Goal: Task Accomplishment & Management: Manage account settings

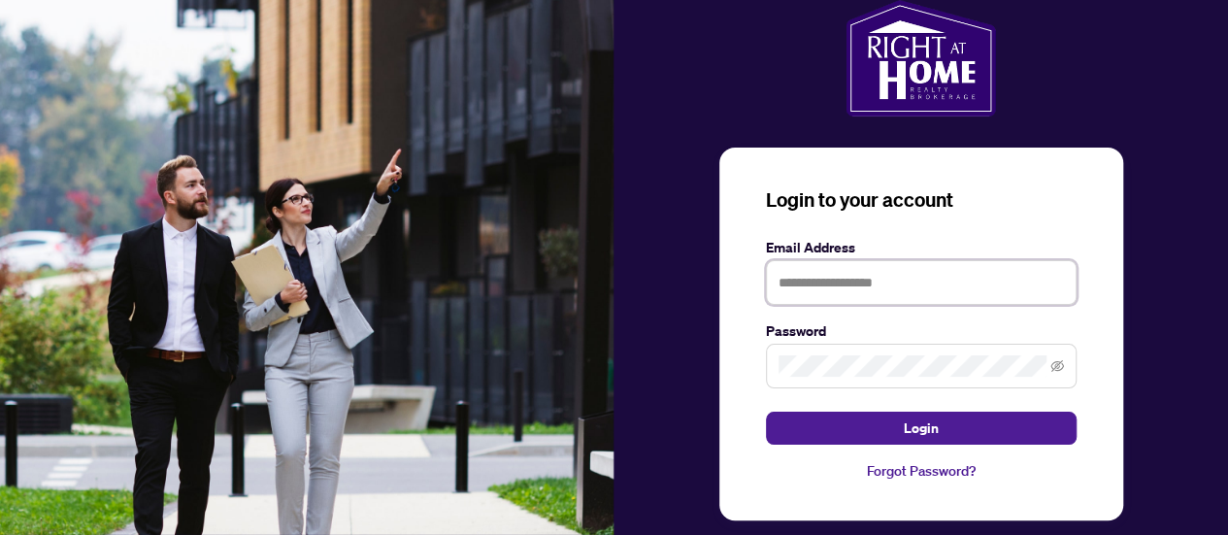
click at [816, 262] on input "text" at bounding box center [921, 282] width 311 height 45
type input "**********"
click at [766, 412] on button "Login" at bounding box center [921, 428] width 311 height 33
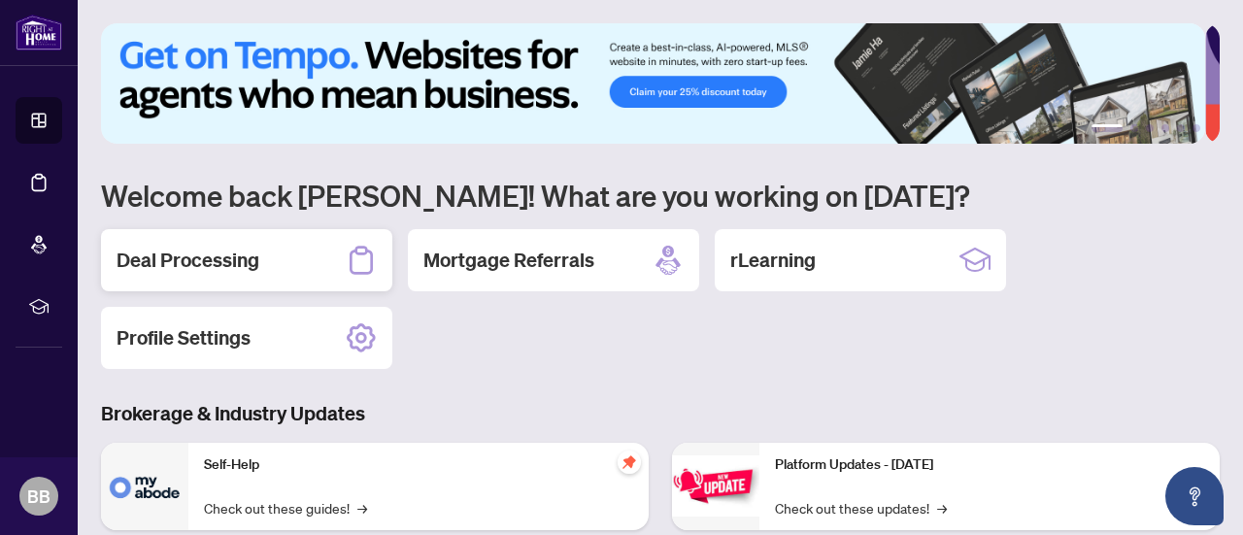
click at [266, 263] on div "Deal Processing" at bounding box center [246, 260] width 291 height 62
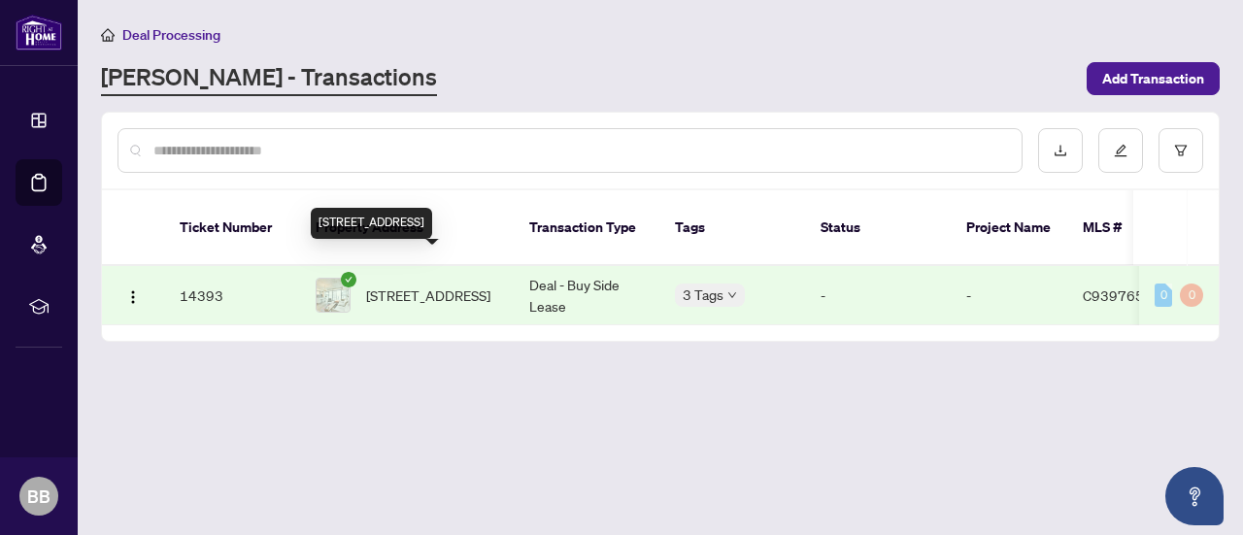
click at [442, 284] on span "[STREET_ADDRESS]" at bounding box center [428, 294] width 124 height 21
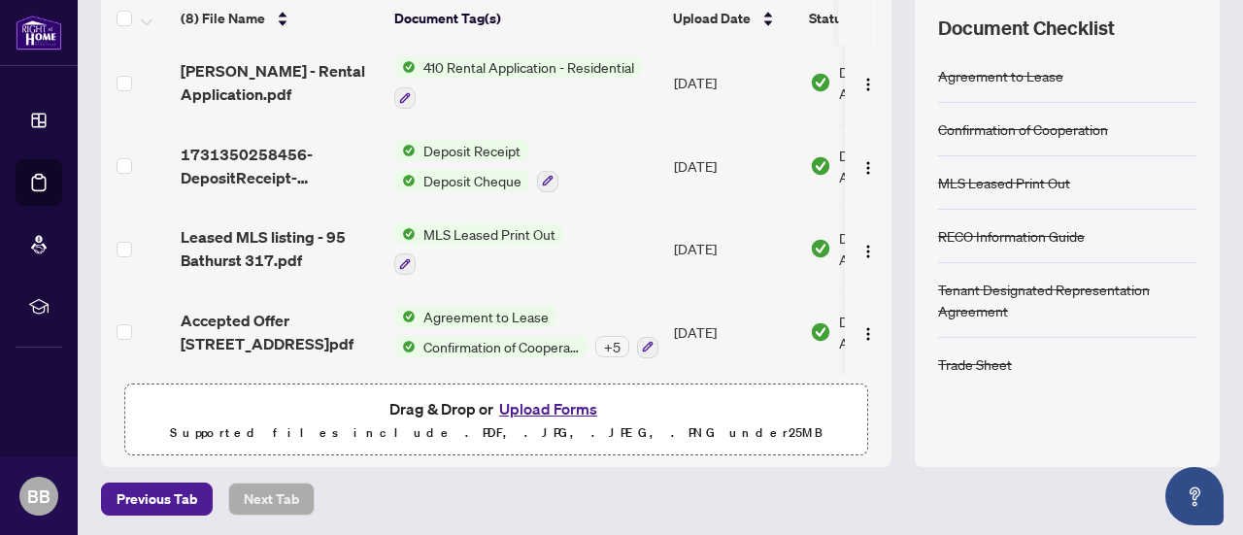
scroll to position [140, 0]
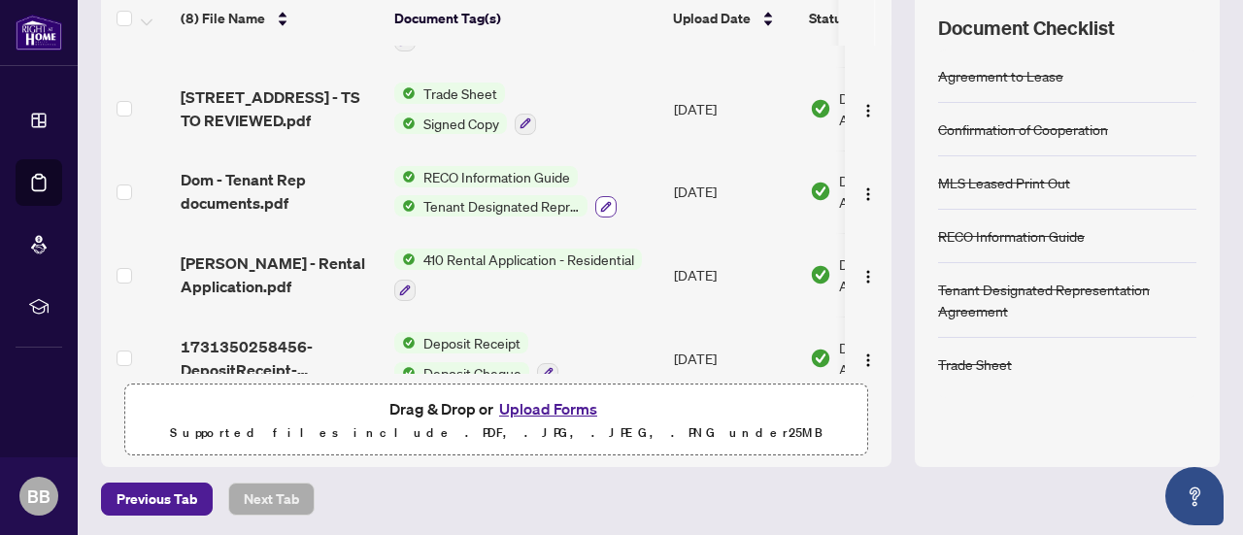
click at [601, 201] on icon "button" at bounding box center [606, 207] width 12 height 12
click at [601, 201] on input "text" at bounding box center [631, 206] width 390 height 21
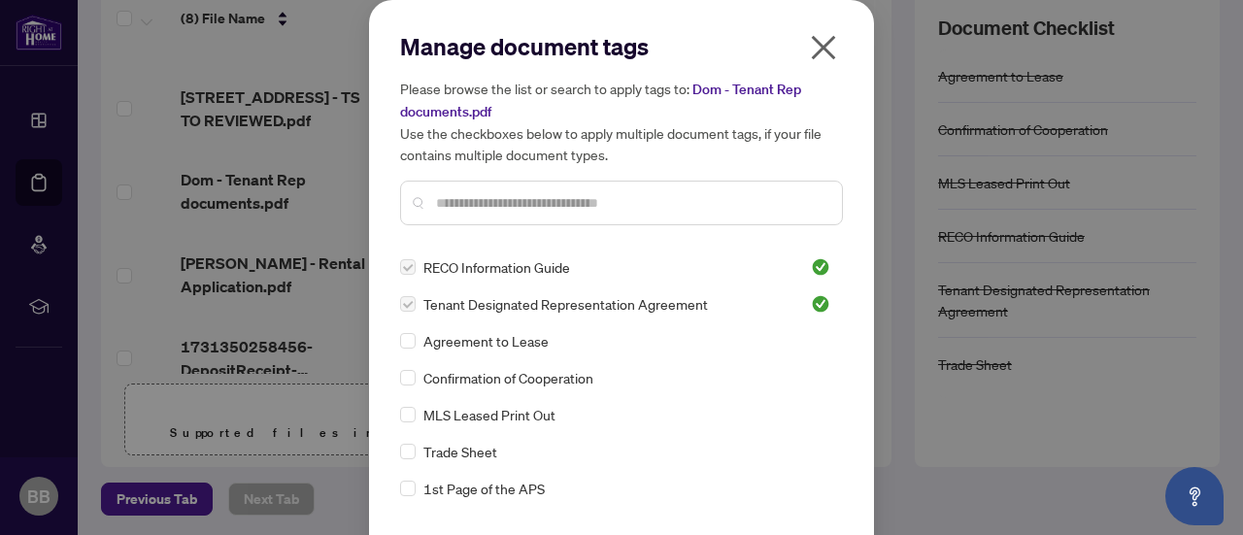
click at [825, 41] on icon "close" at bounding box center [823, 47] width 31 height 31
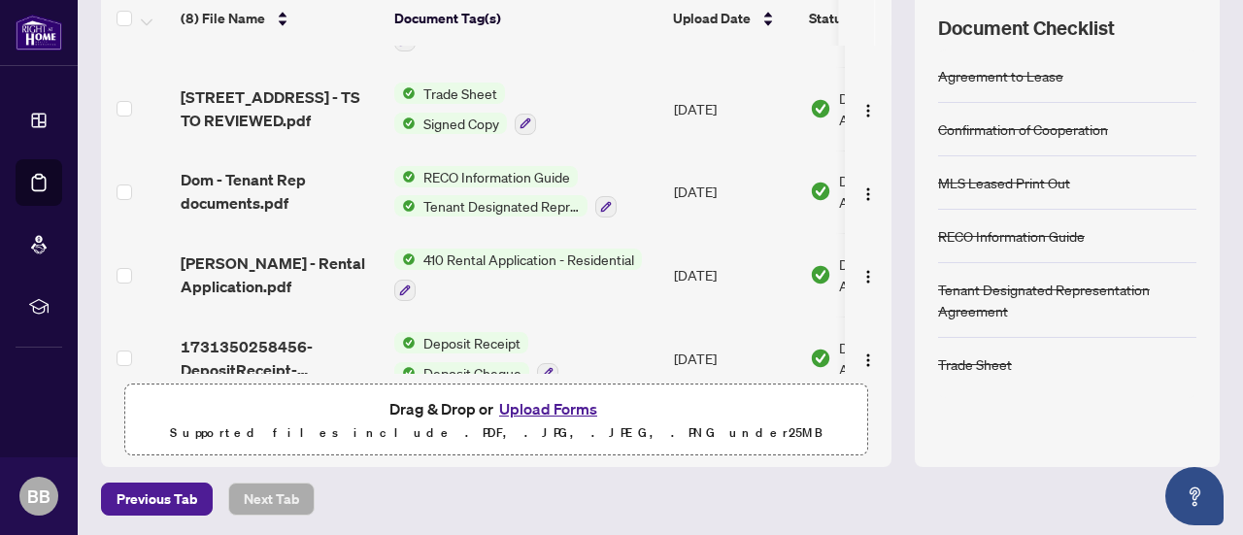
click at [469, 197] on span "Tenant Designated Representation Agreement" at bounding box center [502, 205] width 172 height 21
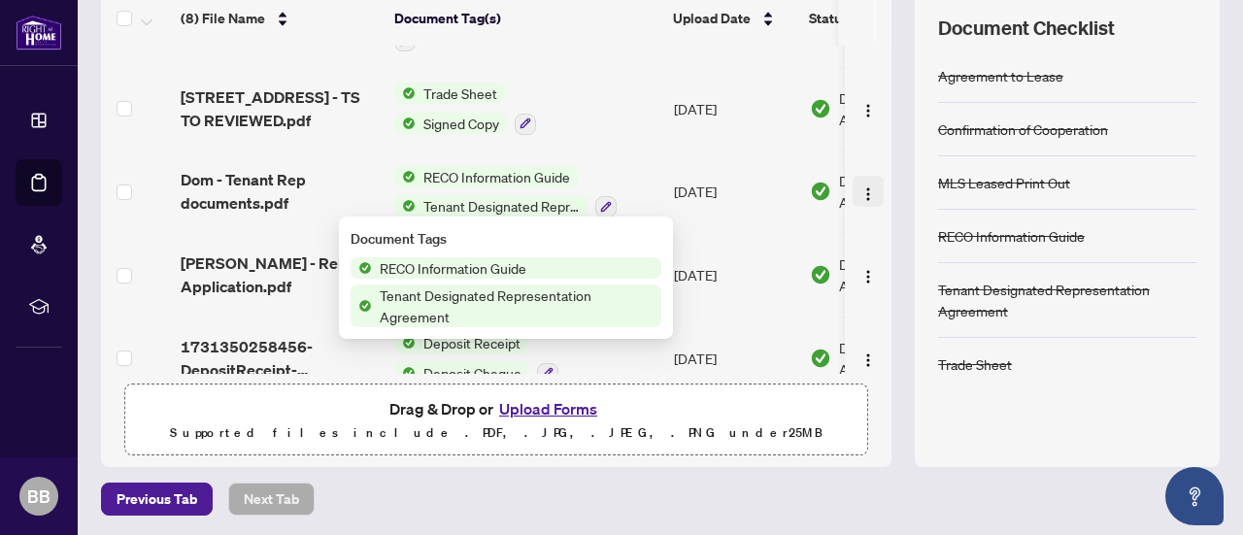
click at [860, 196] on img "button" at bounding box center [868, 194] width 16 height 16
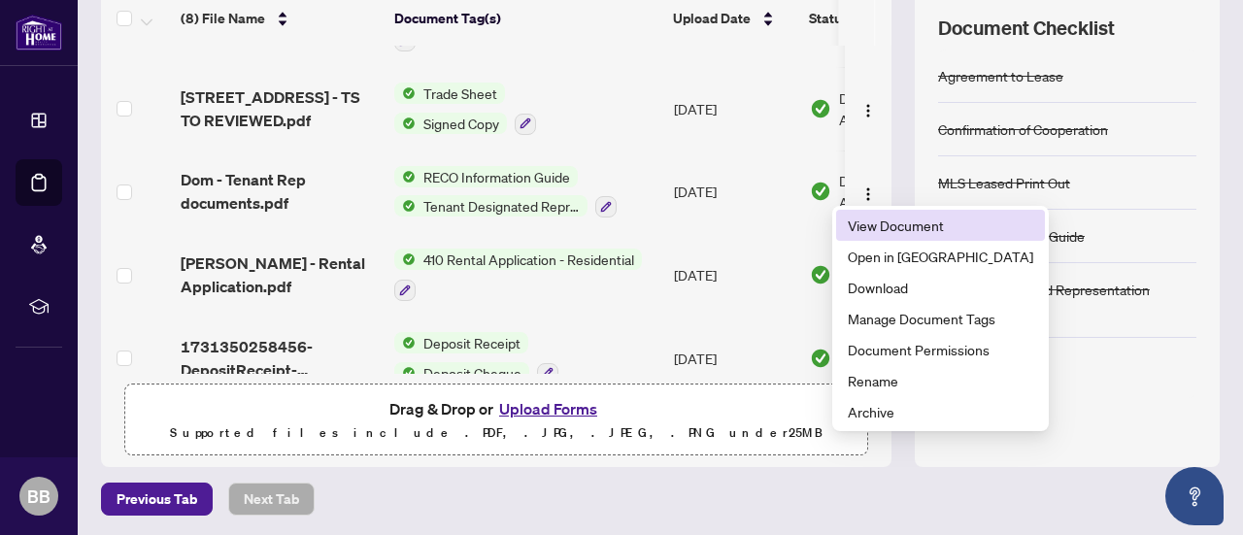
click at [867, 218] on span "View Document" at bounding box center [940, 225] width 185 height 21
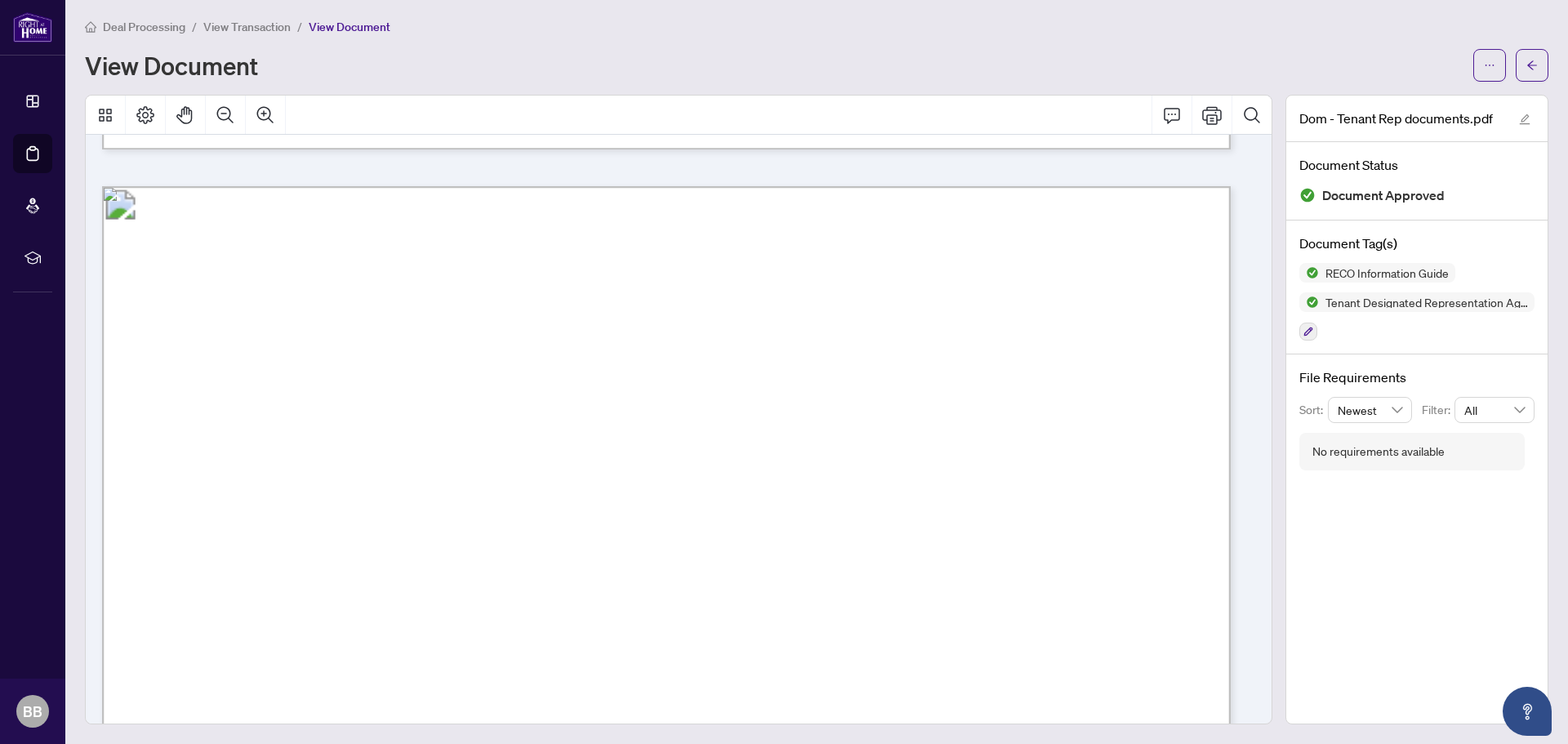
scroll to position [19504, 0]
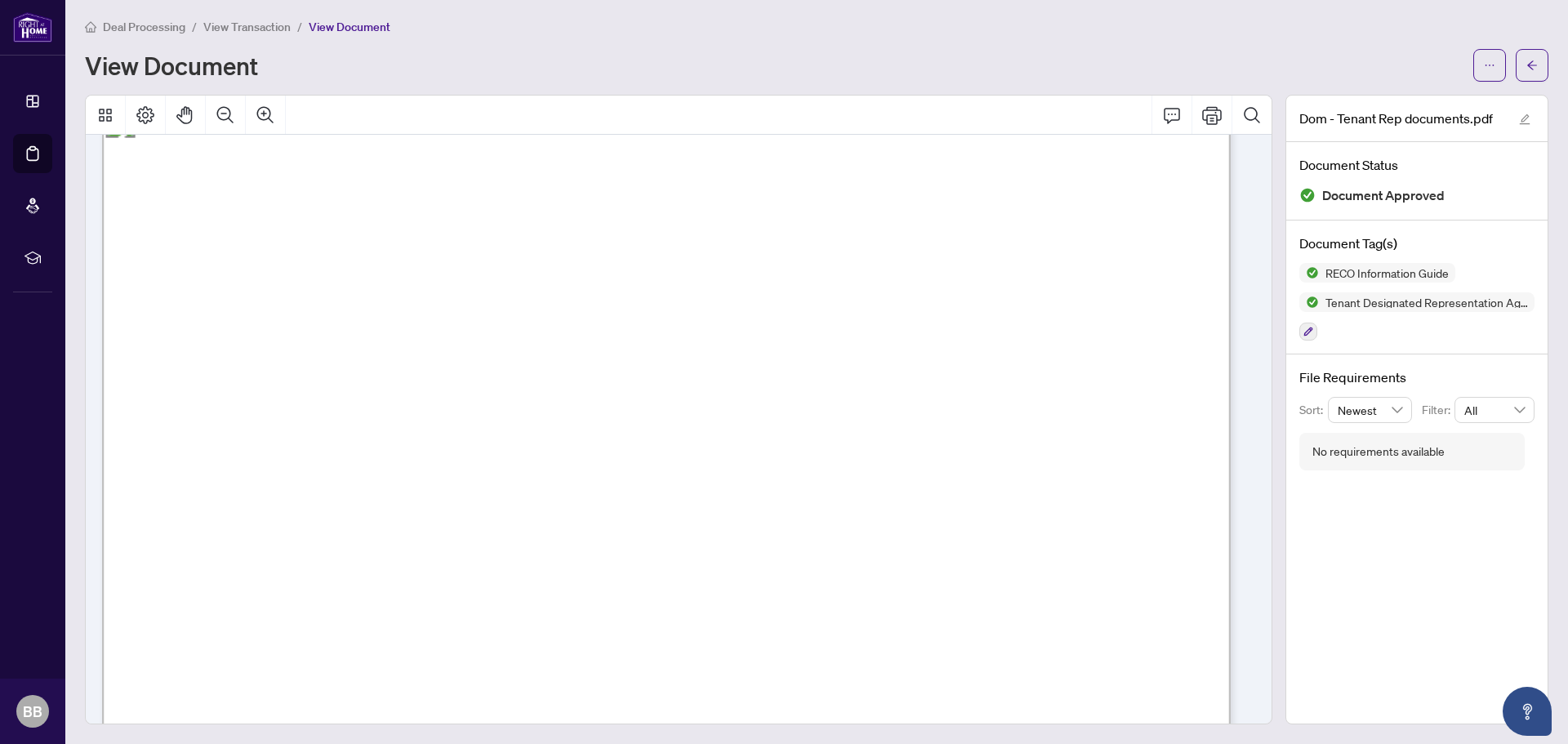
drag, startPoint x: 553, startPoint y: 367, endPoint x: 547, endPoint y: 404, distance: 37.5
click at [553, 367] on span "[PERSON_NAME][STREET_ADDRESS]" at bounding box center [412, 371] width 290 height 18
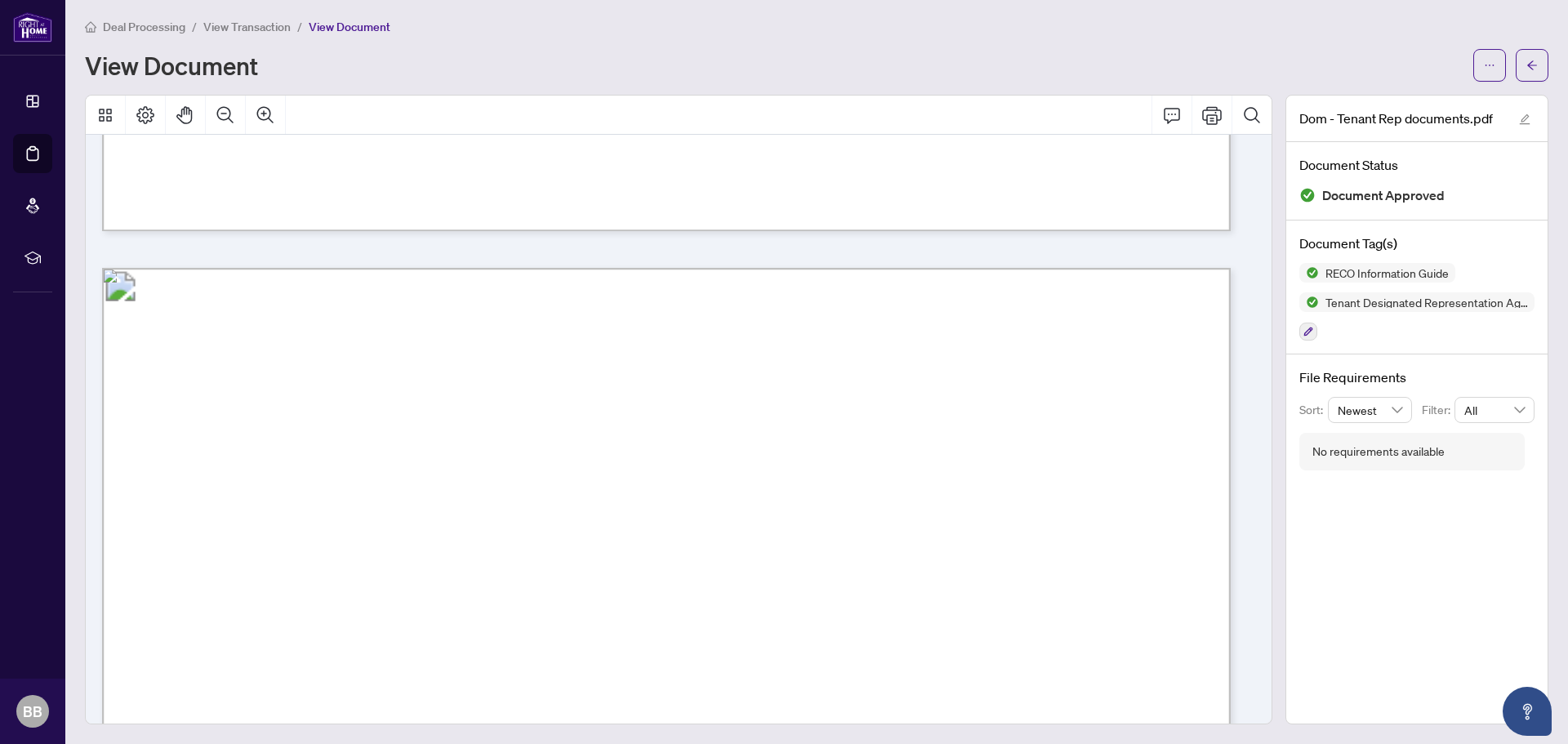
scroll to position [23830, 0]
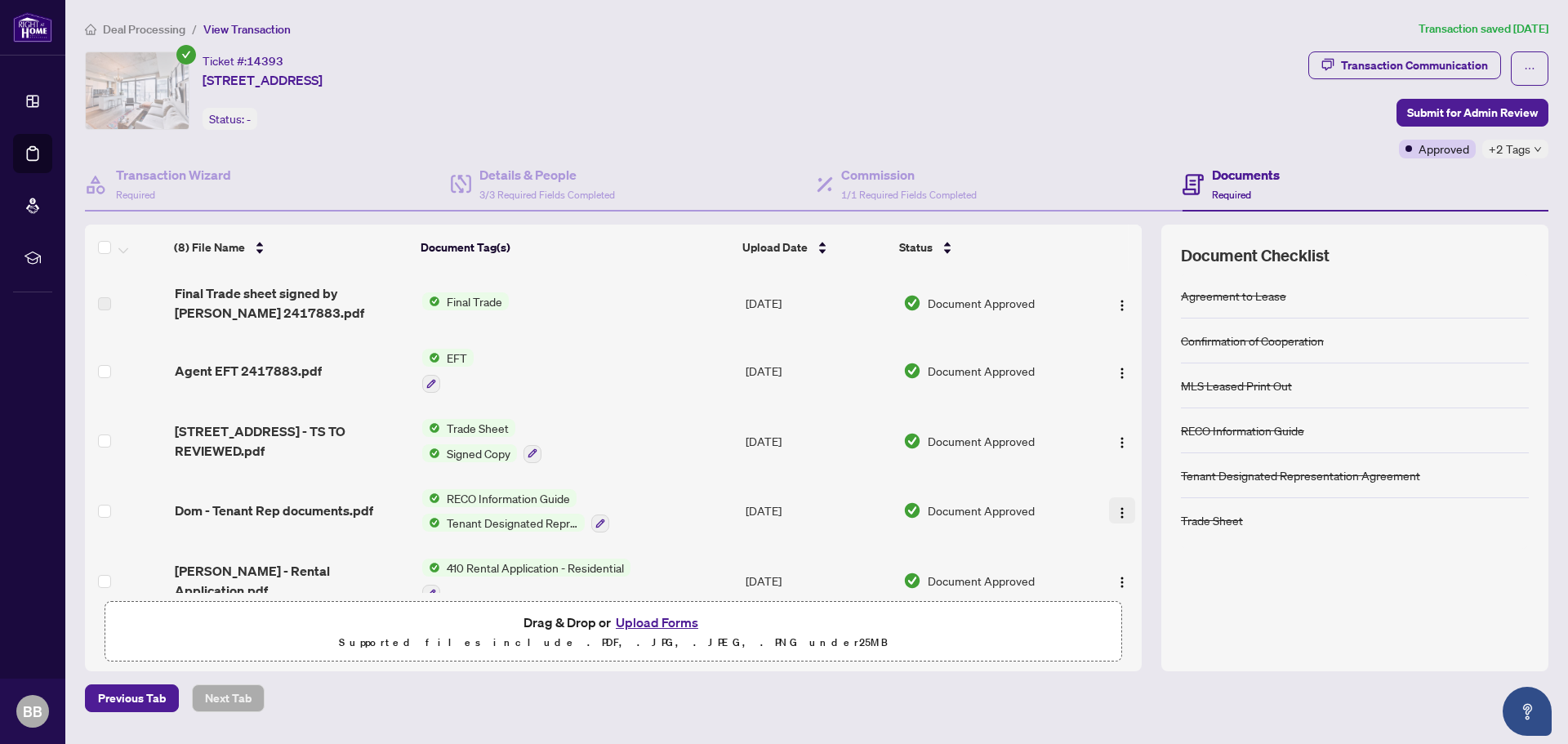
click at [1045, 449] on button "button" at bounding box center [1122, 509] width 26 height 26
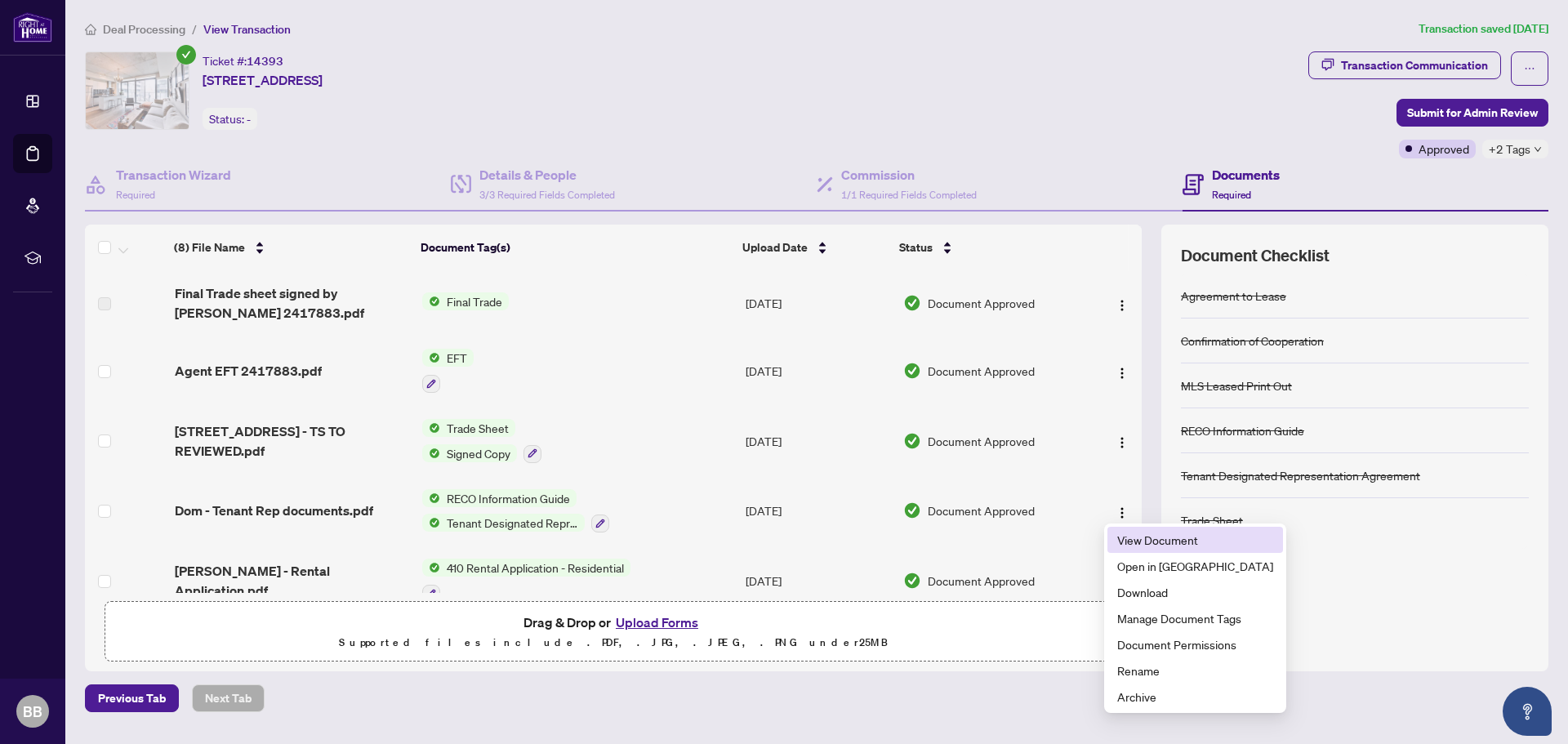
click at [1045, 449] on span "View Document" at bounding box center [1195, 539] width 156 height 18
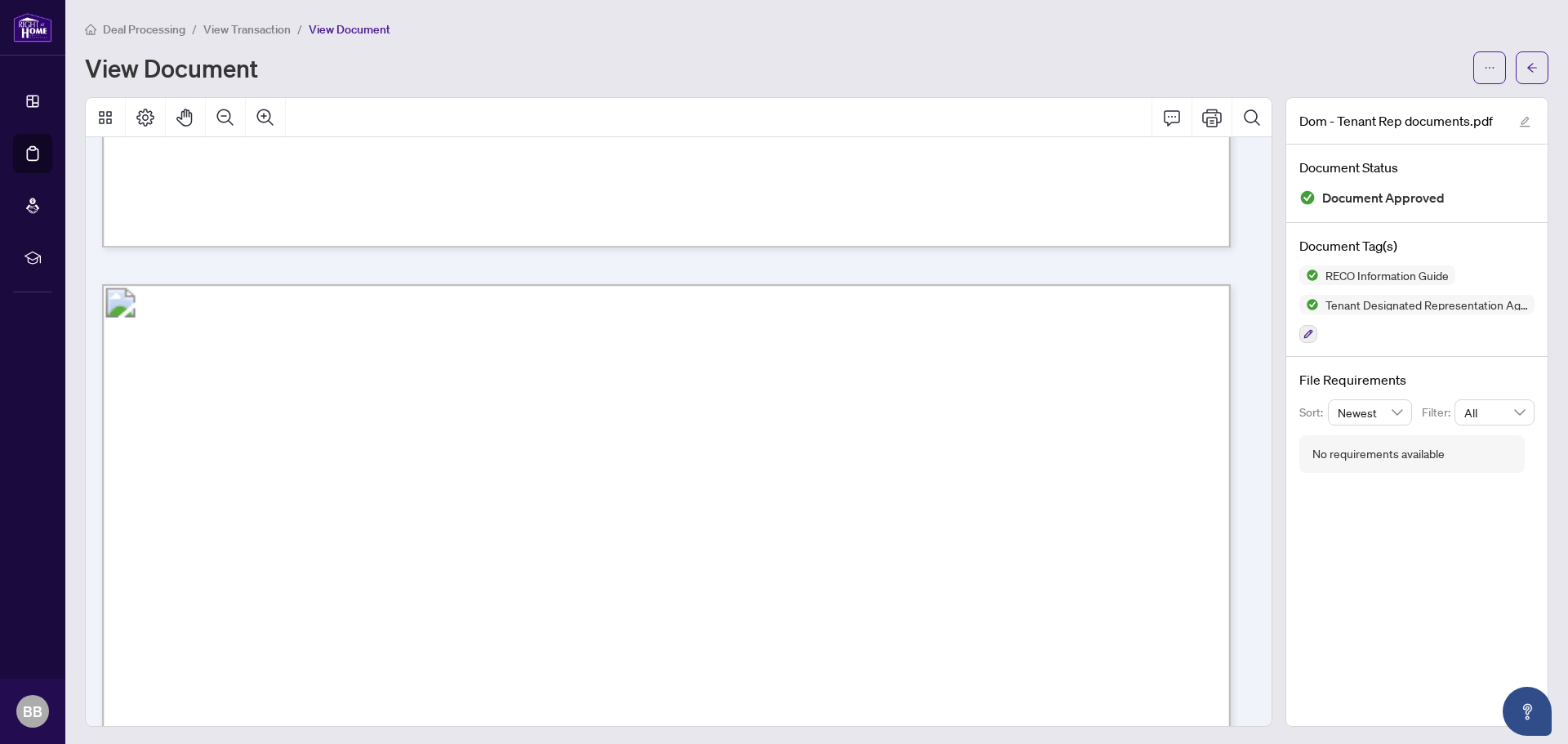
scroll to position [23818, 0]
